Goal: Book appointment/travel/reservation

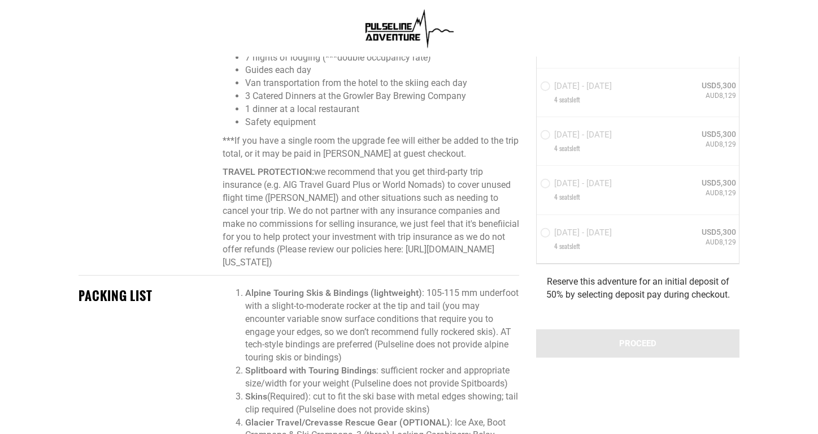
scroll to position [1268, 0]
click at [545, 237] on div "HOW MANY GUESTS ARE YOU BOOKING FOR 1 0 1 2 3 4 0 1 2 3 4 [DATE] - [DATE] 4 sea…" at bounding box center [637, 59] width 203 height 407
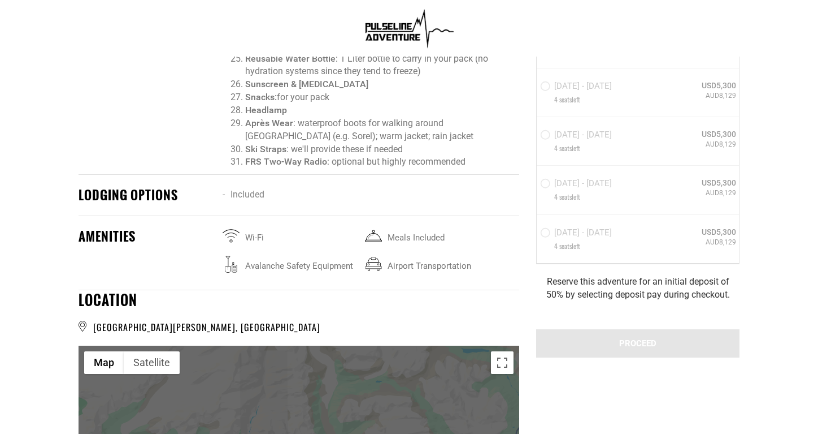
scroll to position [2090, 0]
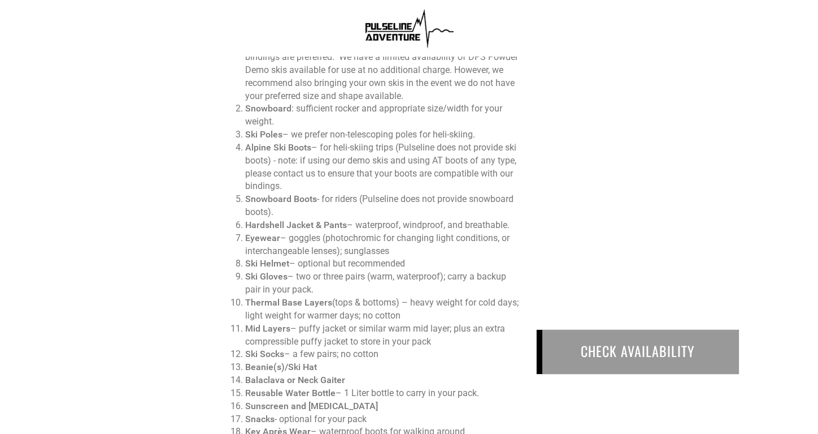
scroll to position [1290, 0]
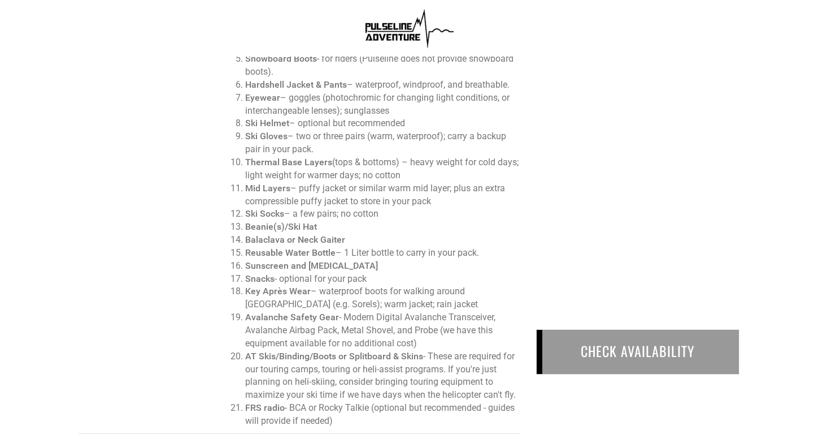
click at [634, 353] on div "CHECK AVAILABILITY" at bounding box center [637, 352] width 203 height 45
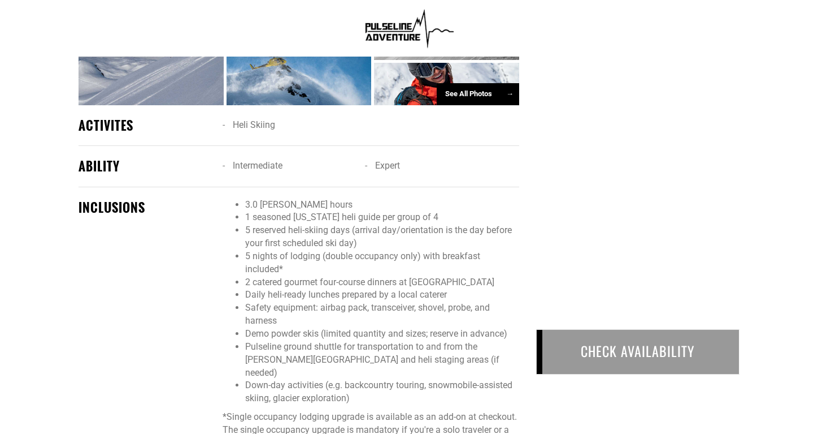
scroll to position [701, 0]
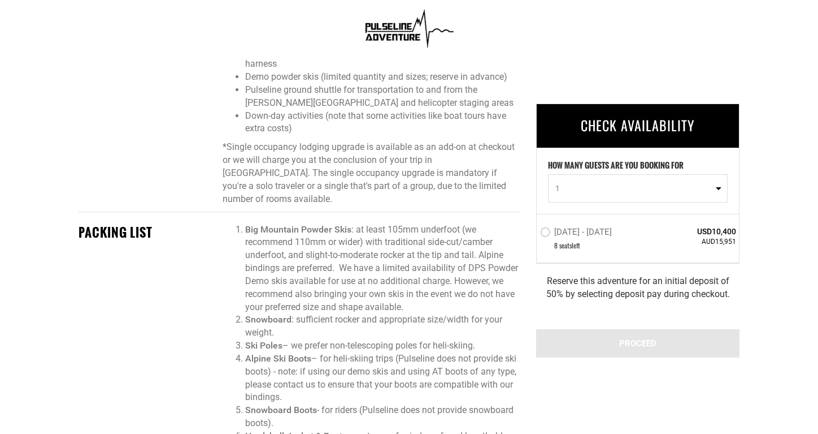
scroll to position [724, 0]
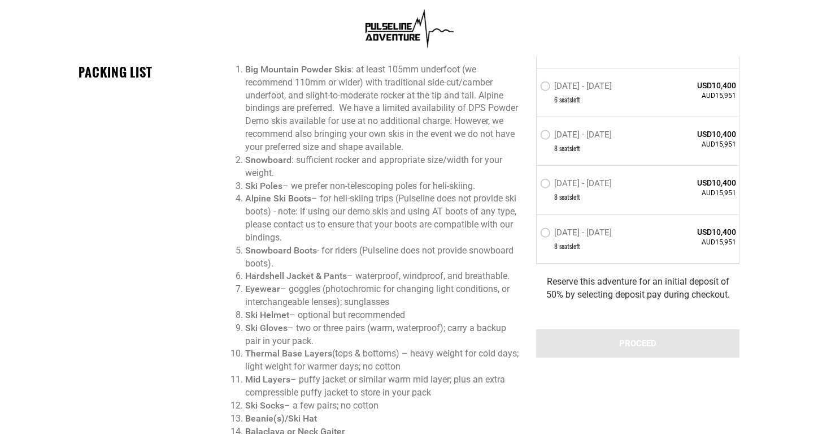
scroll to position [1219, 0]
click at [326, 105] on li "Big Mountain Powder Skis : at least 105mm underfoot (we recommend 110mm or wide…" at bounding box center [382, 108] width 274 height 90
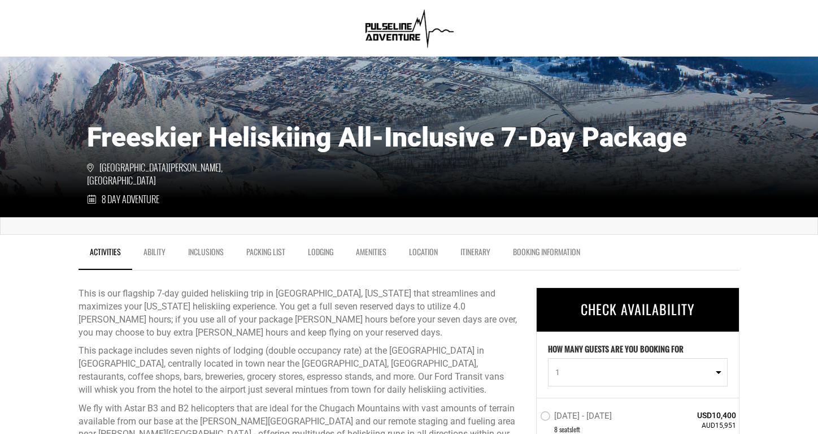
scroll to position [0, 0]
